Goal: Find specific page/section: Find specific page/section

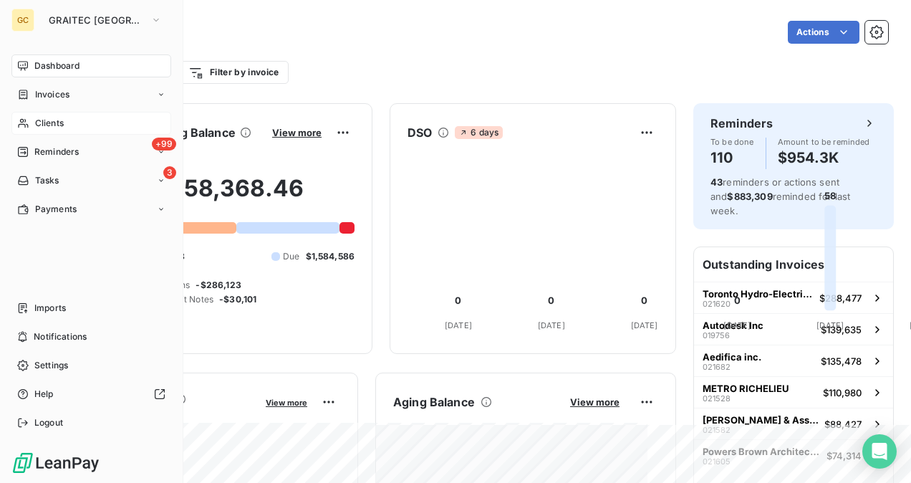
click at [39, 125] on span "Clients" at bounding box center [49, 123] width 29 height 13
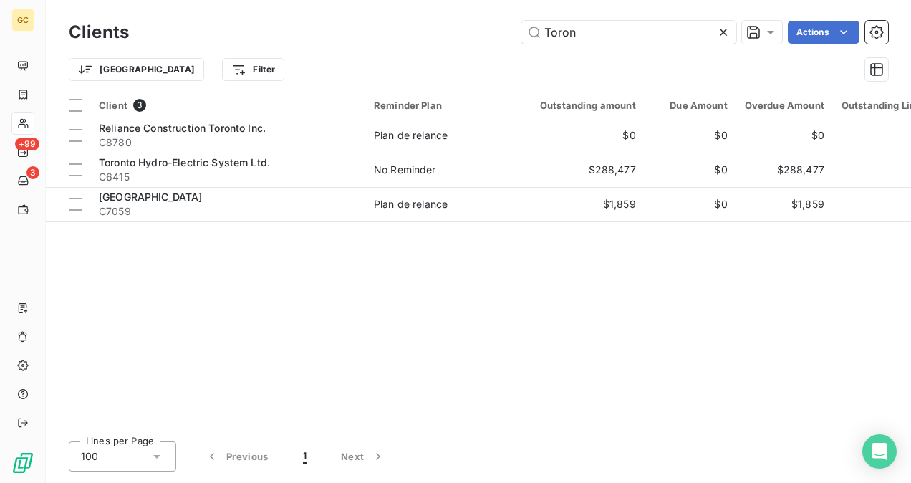
drag, startPoint x: 598, startPoint y: 34, endPoint x: 477, endPoint y: 40, distance: 121.2
click at [477, 40] on div "Toron Actions" at bounding box center [517, 32] width 742 height 23
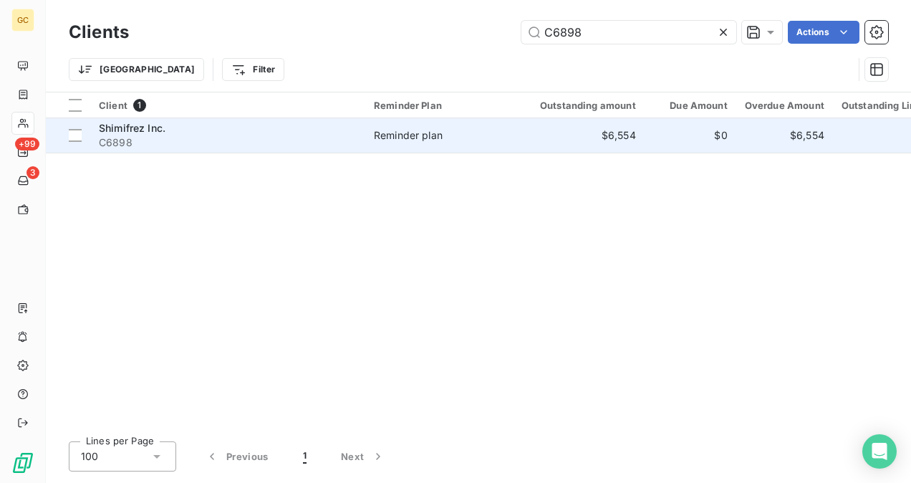
type input "C6898"
click at [329, 144] on span "C6898" at bounding box center [228, 142] width 258 height 14
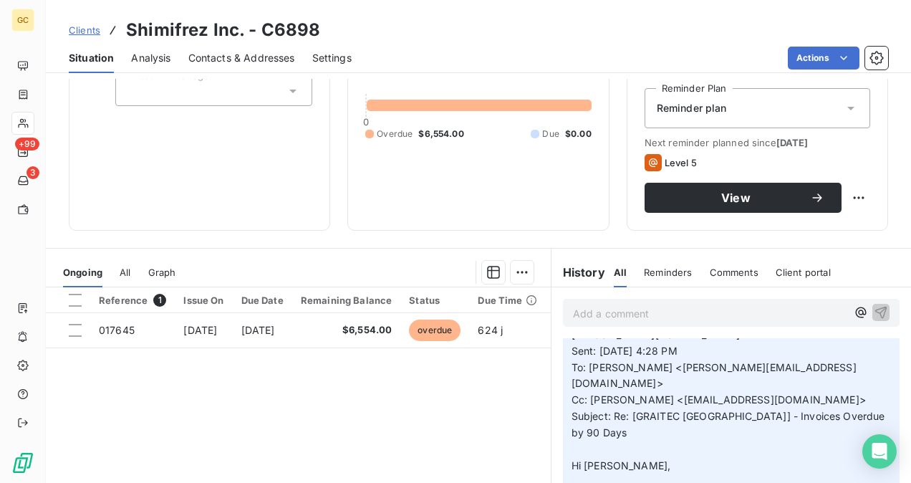
scroll to position [72, 0]
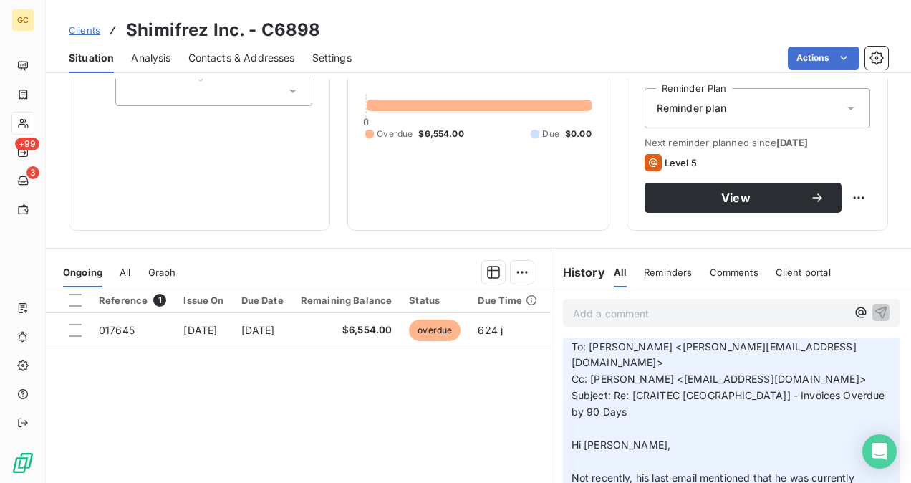
click at [593, 308] on p "Add a comment ﻿" at bounding box center [710, 313] width 274 height 18
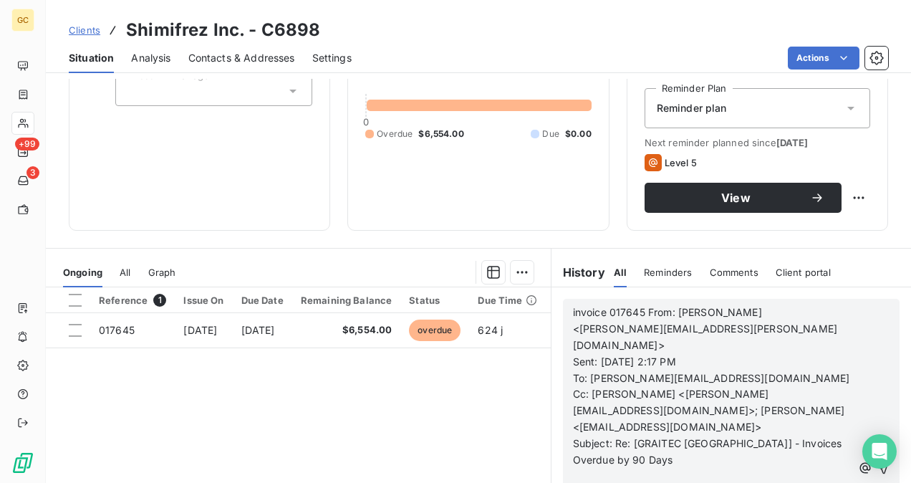
scroll to position [348, 0]
click at [875, 461] on icon "button" at bounding box center [882, 468] width 14 height 14
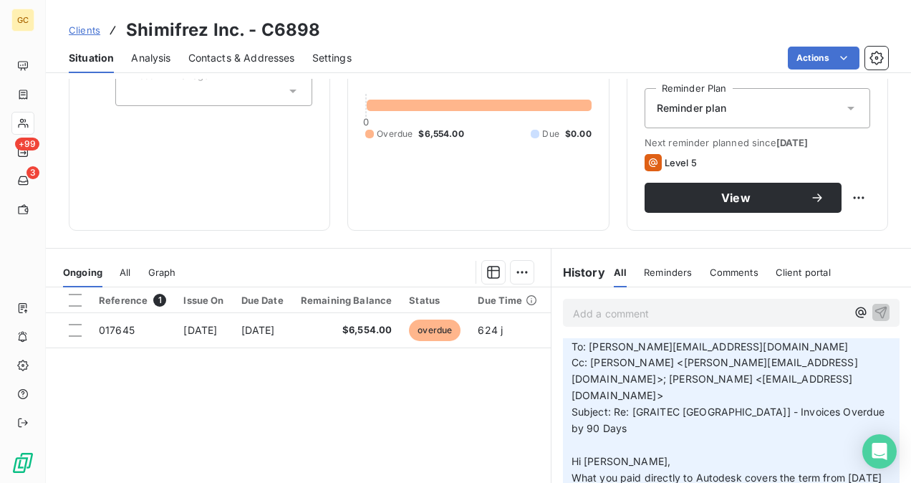
scroll to position [401, 0]
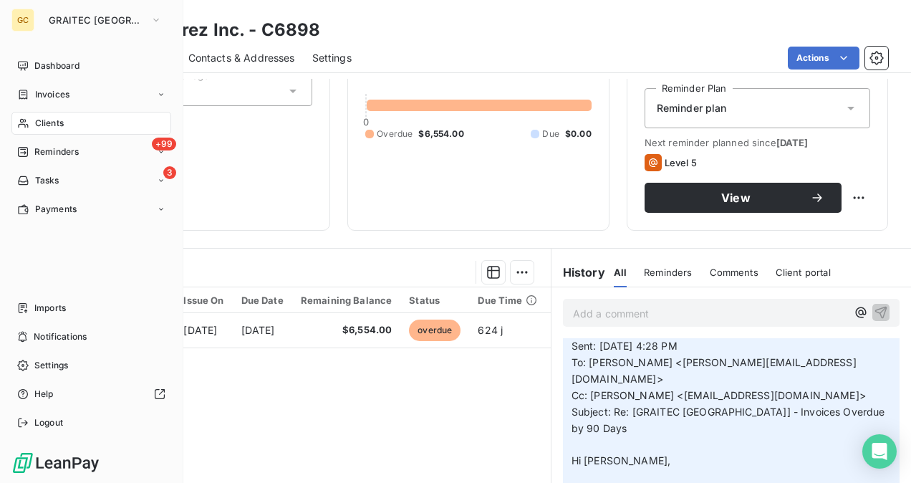
click at [62, 123] on span "Clients" at bounding box center [49, 123] width 29 height 13
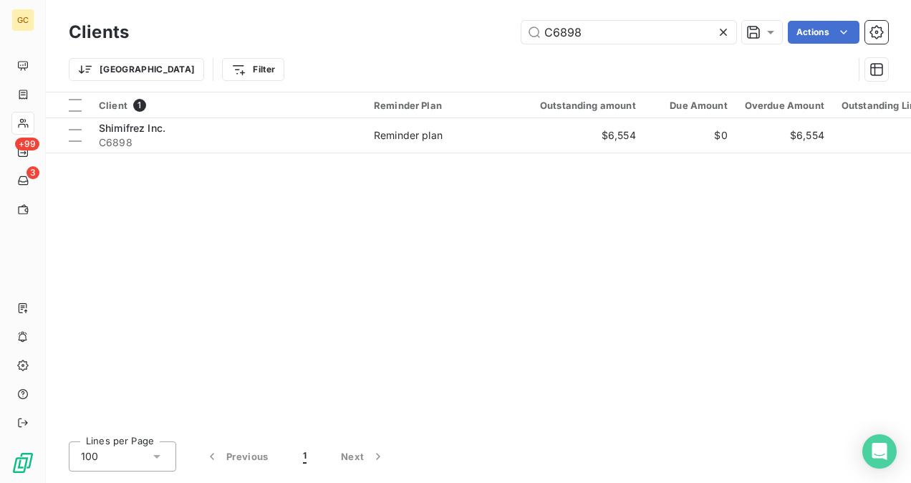
drag, startPoint x: 612, startPoint y: 29, endPoint x: 501, endPoint y: 31, distance: 111.0
click at [503, 29] on div "C6898 Actions" at bounding box center [517, 32] width 742 height 23
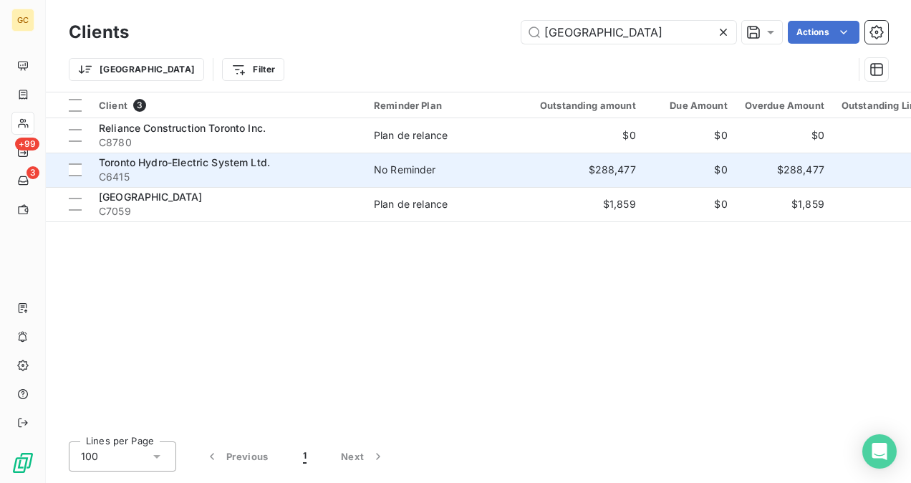
type input "[GEOGRAPHIC_DATA]"
click at [221, 170] on span "C6415" at bounding box center [228, 177] width 258 height 14
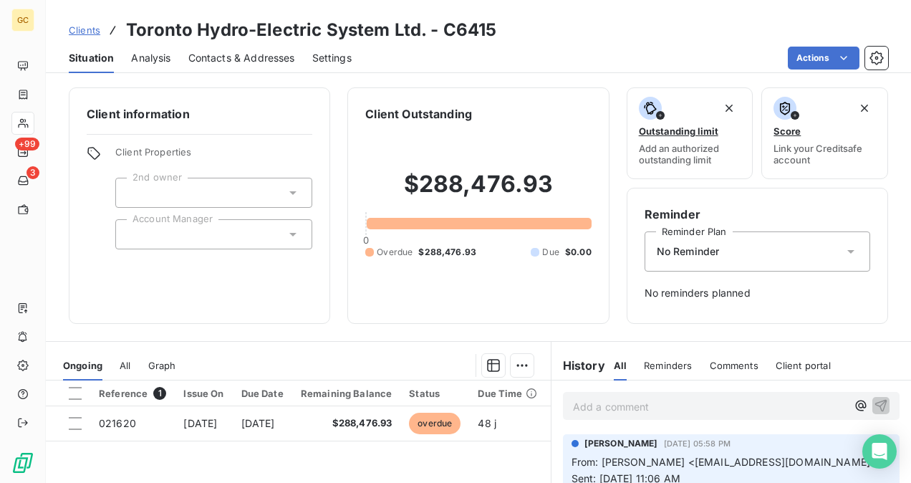
click at [218, 61] on span "Contacts & Addresses" at bounding box center [241, 58] width 107 height 14
